Goal: Navigation & Orientation: Go to known website

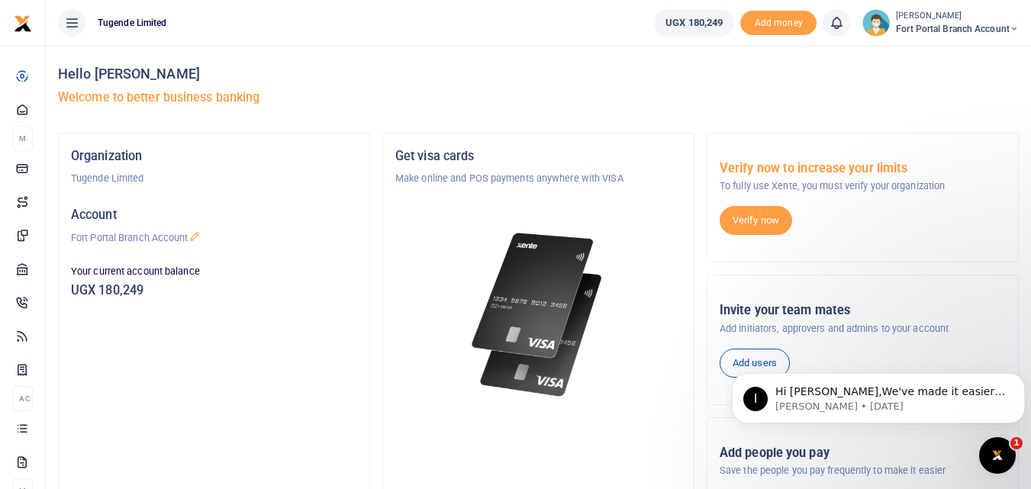
drag, startPoint x: 296, startPoint y: 311, endPoint x: 283, endPoint y: 359, distance: 49.1
click at [283, 359] on div "Organization Tugende Limited Account Fort Portal Branch Account Your current ac…" at bounding box center [214, 343] width 311 height 418
